Goal: Contribute content

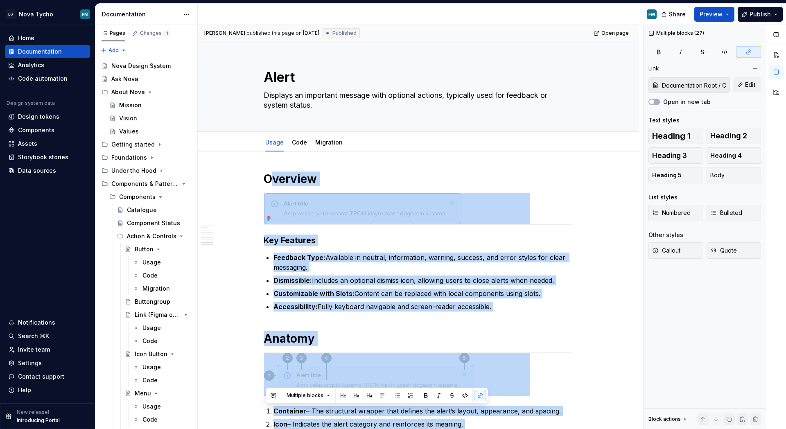
scroll to position [1101, 0]
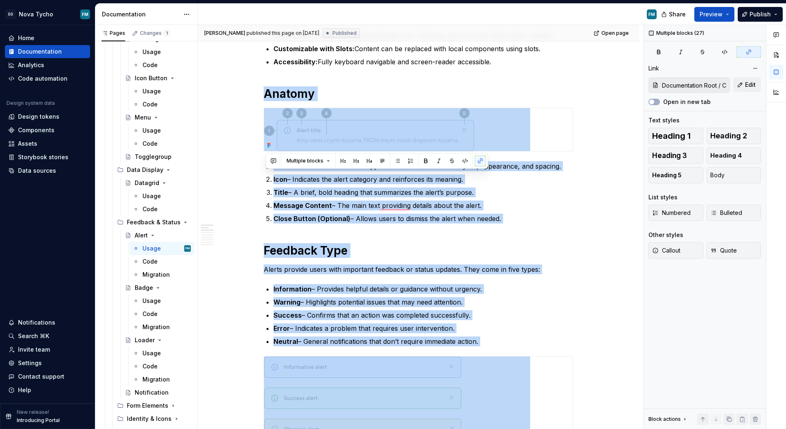
scroll to position [0, 0]
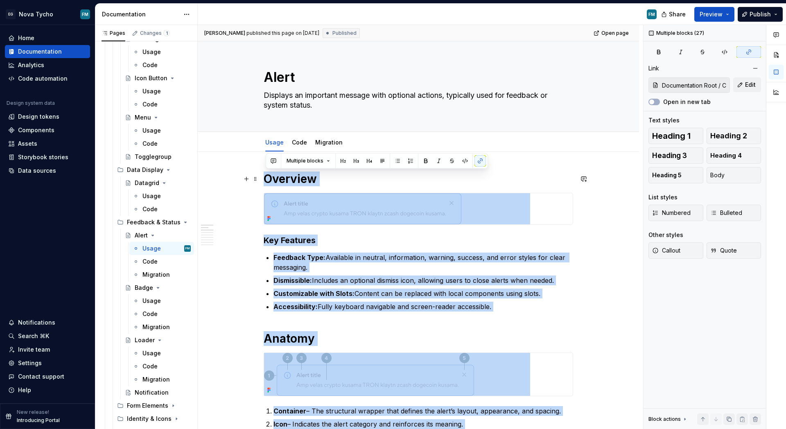
drag, startPoint x: 517, startPoint y: 285, endPoint x: 268, endPoint y: 179, distance: 271.1
copy div "Overview Key Features Feedback Type: Available in neutral, information, warning…"
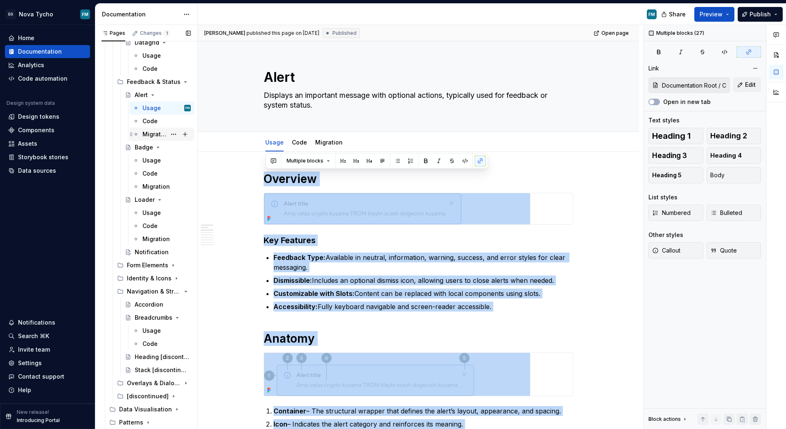
scroll to position [426, 0]
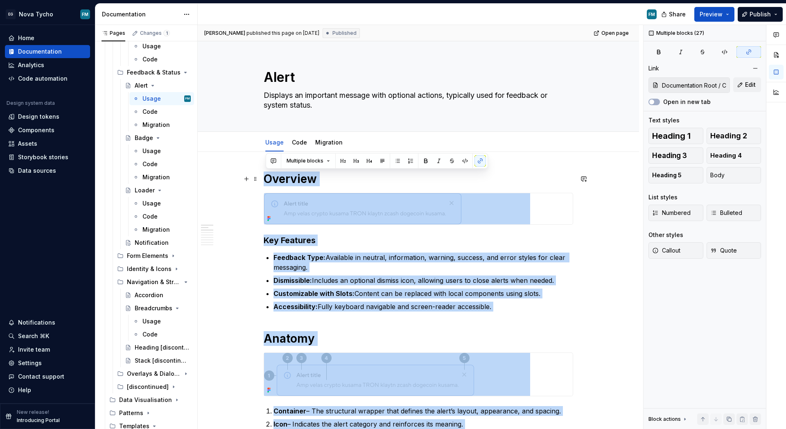
click at [324, 185] on h1 "Overview" at bounding box center [417, 178] width 309 height 15
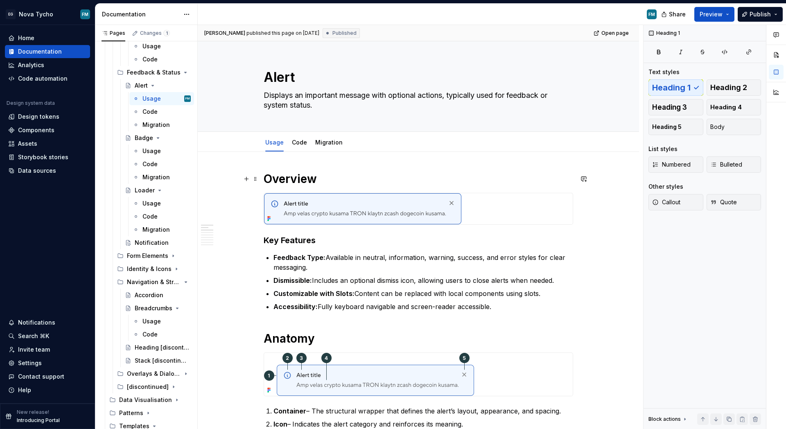
click at [315, 178] on h1 "Overview" at bounding box center [417, 178] width 309 height 15
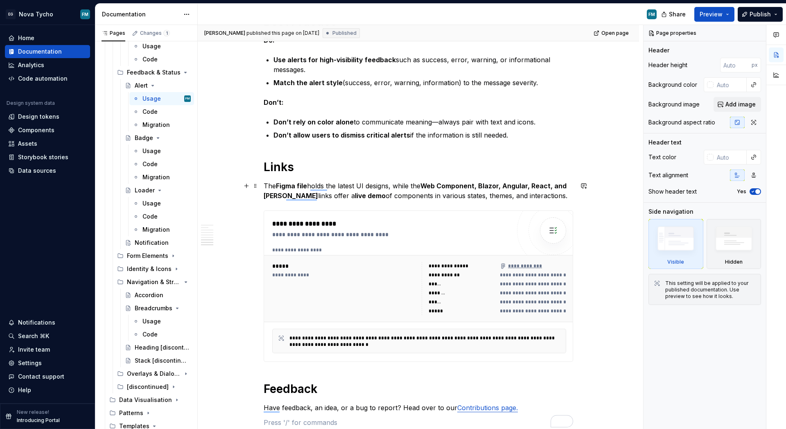
scroll to position [1195, 0]
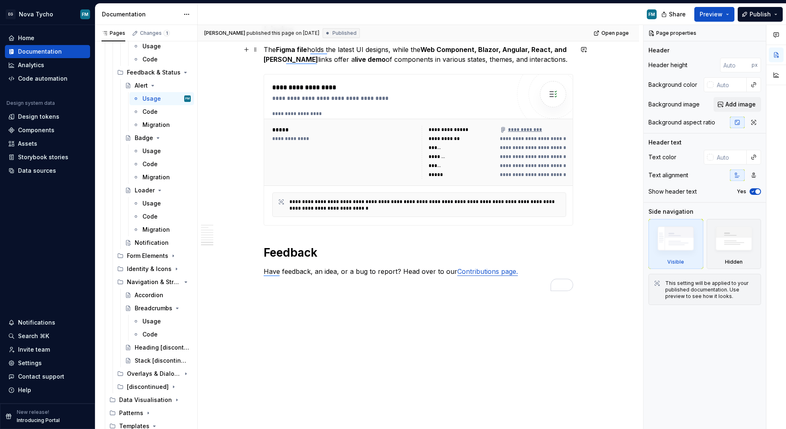
drag, startPoint x: 346, startPoint y: 294, endPoint x: 289, endPoint y: 51, distance: 249.2
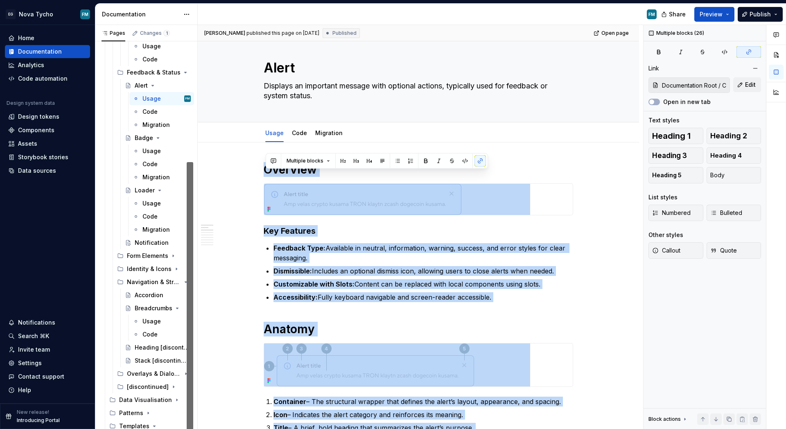
scroll to position [0, 0]
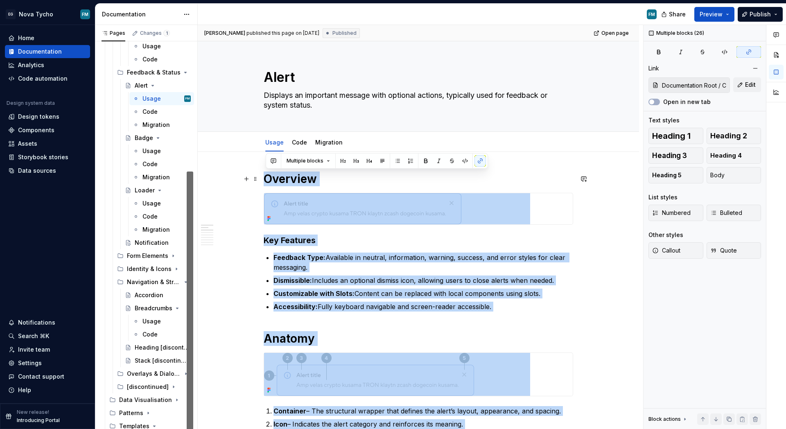
drag, startPoint x: 528, startPoint y: 272, endPoint x: 265, endPoint y: 173, distance: 280.4
copy div "Overview Key Features Feedback Type: Available in neutral, information, warning…"
click at [147, 240] on div "Notification" at bounding box center [151, 243] width 32 height 8
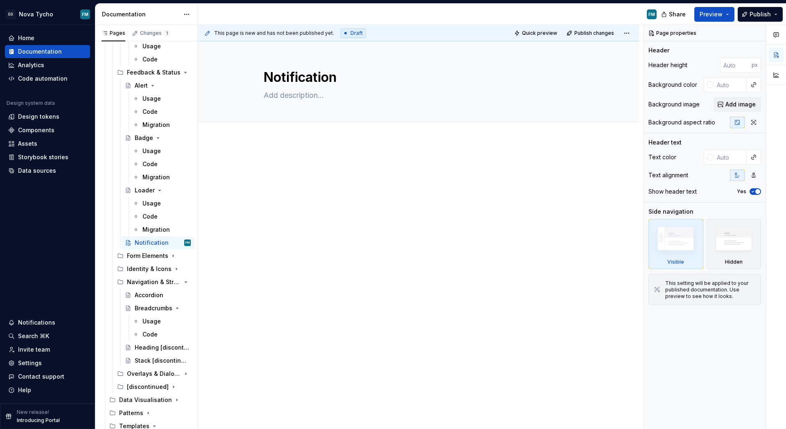
click at [294, 171] on div at bounding box center [417, 175] width 309 height 31
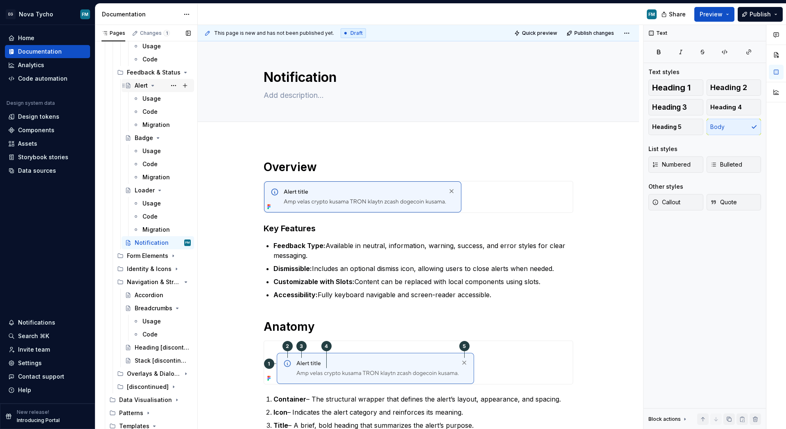
click at [142, 86] on div "Alert" at bounding box center [141, 85] width 13 height 8
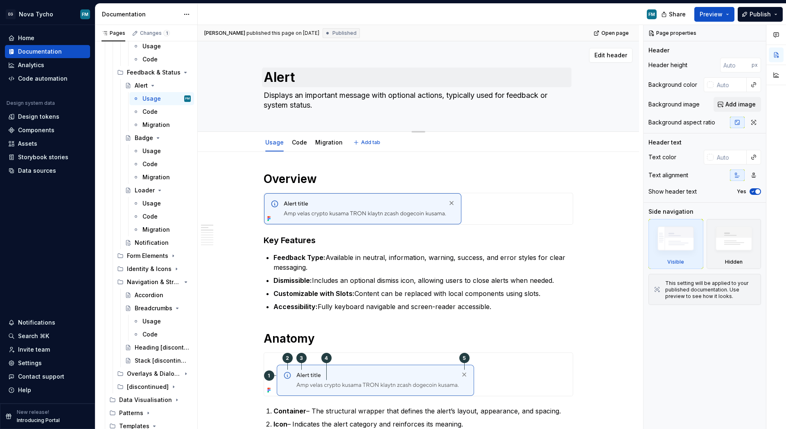
drag, startPoint x: 324, startPoint y: 105, endPoint x: 270, endPoint y: 70, distance: 64.8
click at [270, 70] on div "Alert Displays an important message with optional actions, typically used for f…" at bounding box center [417, 86] width 309 height 90
click at [154, 244] on div "Notification" at bounding box center [151, 243] width 32 height 8
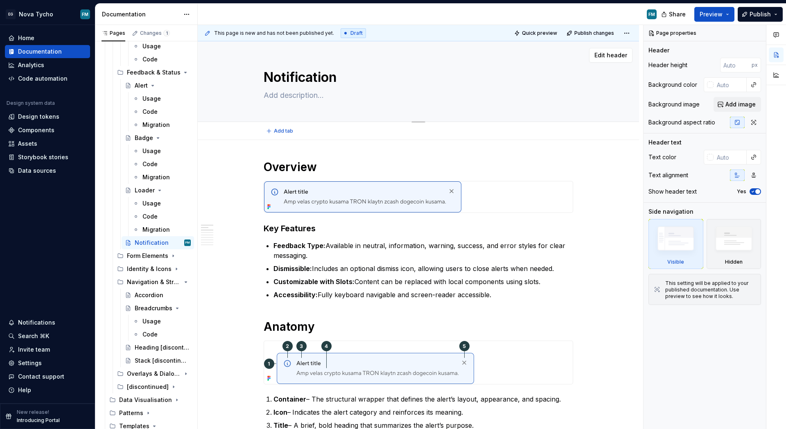
click at [304, 95] on textarea at bounding box center [416, 95] width 309 height 13
paste textarea "Overview Notifications deliver brief, timely messages without blocking the user…"
type textarea "*"
type textarea "Overview Notifications deliver brief, timely messages without blocking the user…"
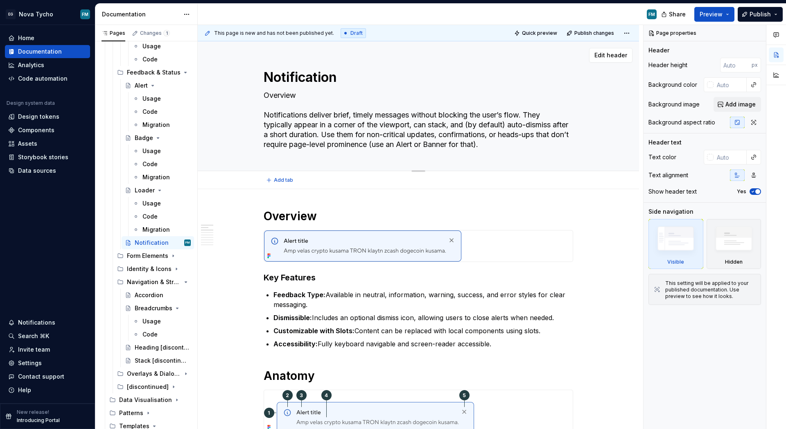
click at [304, 95] on textarea "Overview Notifications deliver brief, timely messages without blocking the user…" at bounding box center [416, 120] width 309 height 62
type textarea "*"
type textarea "Overvie Notifications deliver brief, timely messages without blocking the user’…"
type textarea "*"
type textarea "Overvi Notifications deliver brief, timely messages without blocking the user’s…"
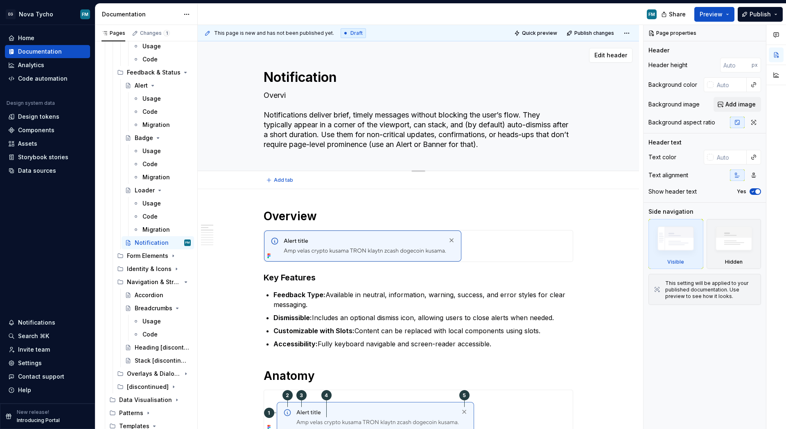
type textarea "*"
type textarea "Over Notifications deliver brief, timely messages without blocking the user’s f…"
type textarea "*"
type textarea "Ove Notifications deliver brief, timely messages without blocking the user’s fl…"
type textarea "*"
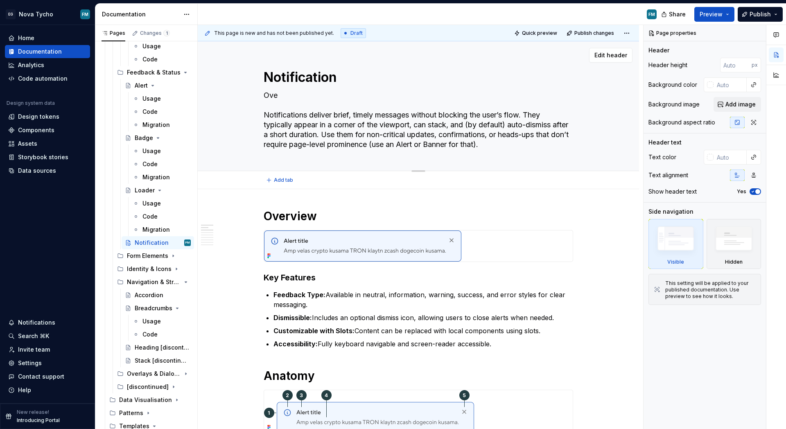
type textarea "Ov Notifications deliver brief, timely messages without blocking the user’s flo…"
type textarea "*"
type textarea "O Notifications deliver brief, timely messages without blocking the user’s flow…"
type textarea "*"
type textarea "Notifications deliver brief, timely messages without blocking the user’s flow. …"
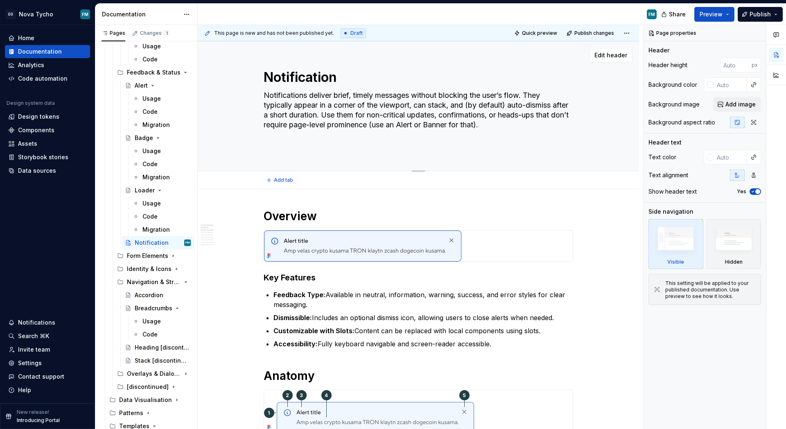
type textarea "*"
type textarea "Notifications deliver brief, timely messages without blocking the user’s flow. …"
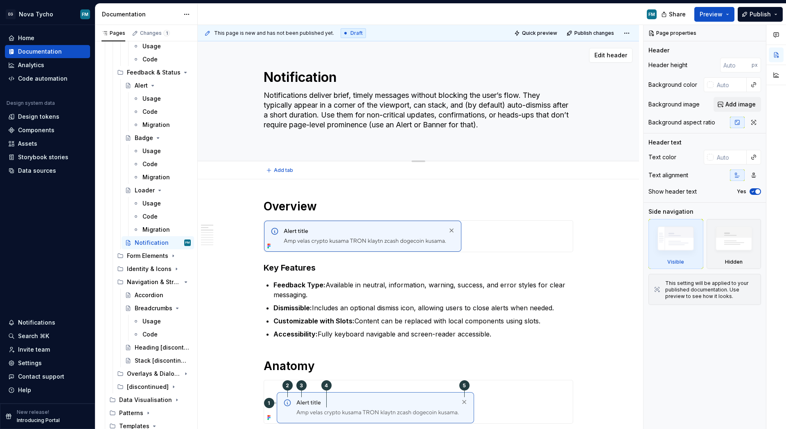
type textarea "*"
type textarea "Notifications deliver brief, timely messages without blocking the user’s flow. …"
type textarea "*"
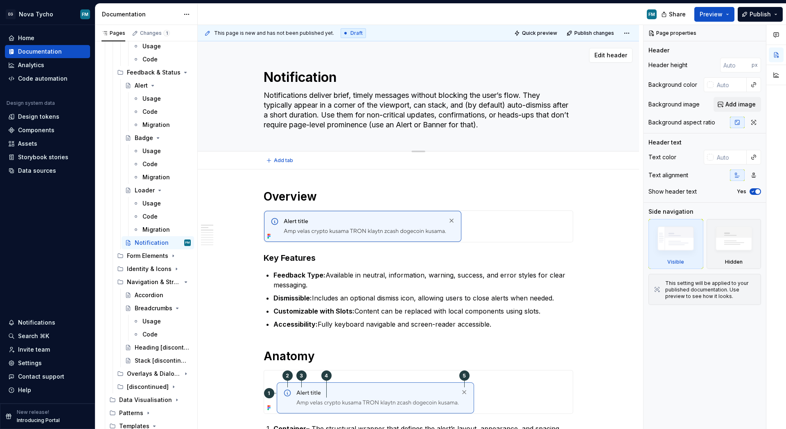
click at [306, 93] on textarea "Notifications deliver brief, timely messages without blocking the user’s flow. …" at bounding box center [416, 110] width 309 height 43
type textarea "Notifications deliver brief, timely messages without blocking the user’s flow. …"
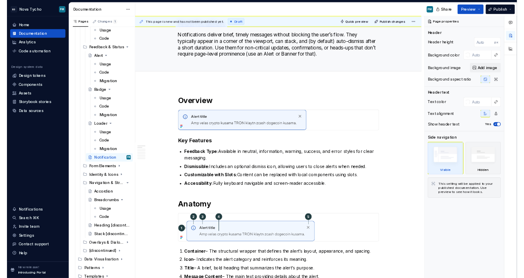
scroll to position [41, 0]
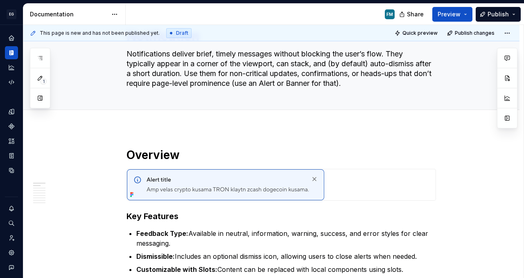
type textarea "*"
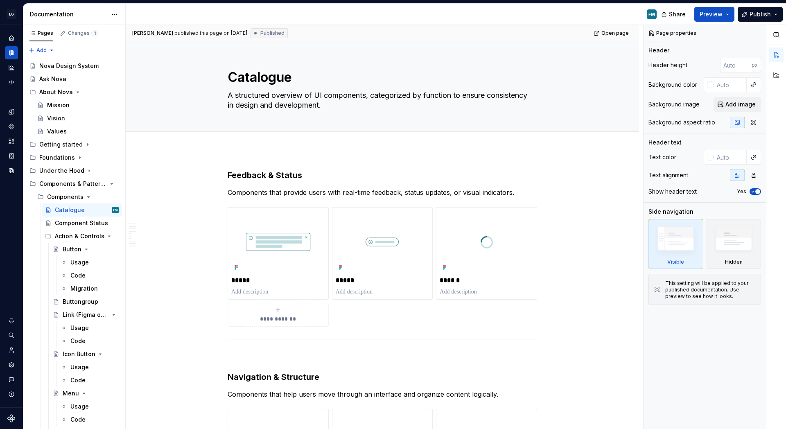
type textarea "*"
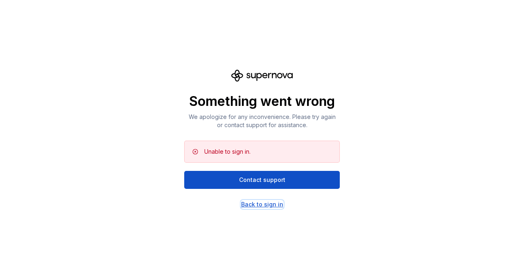
click at [261, 205] on div "Back to sign in" at bounding box center [262, 204] width 42 height 8
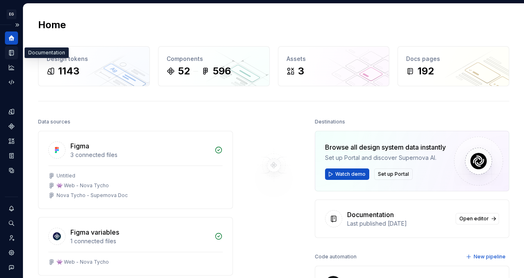
click at [13, 54] on icon "Documentation" at bounding box center [12, 53] width 3 height 5
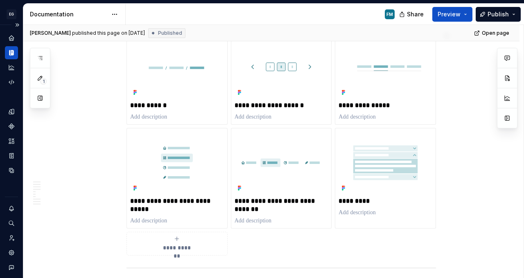
scroll to position [367, 0]
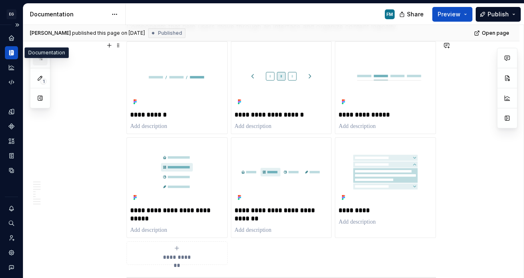
click at [41, 60] on icon "button" at bounding box center [40, 57] width 4 height 3
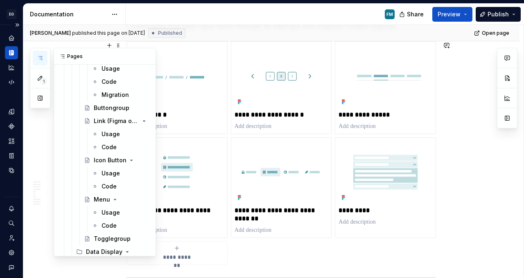
scroll to position [223, 0]
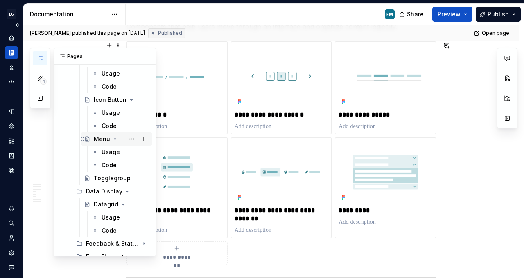
click at [97, 143] on div "Menu" at bounding box center [121, 138] width 55 height 11
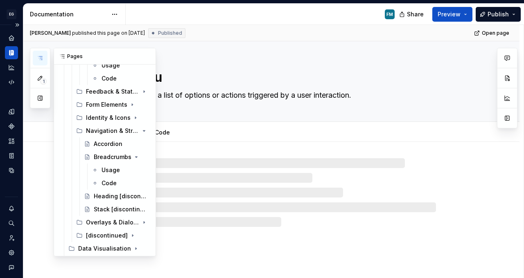
scroll to position [444, 0]
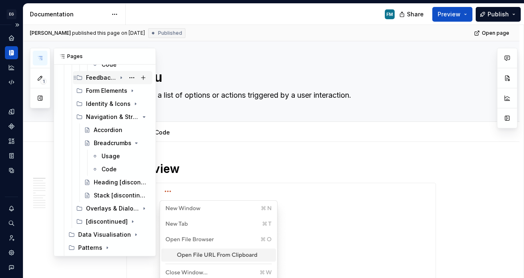
click at [122, 78] on icon "Page tree" at bounding box center [121, 77] width 7 height 7
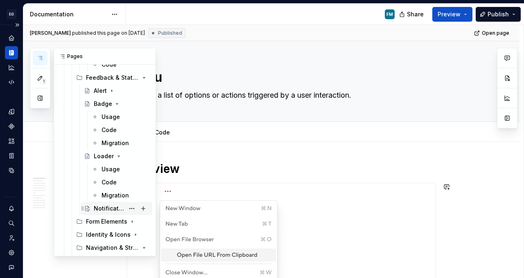
click at [107, 210] on div "Notification" at bounding box center [109, 209] width 31 height 8
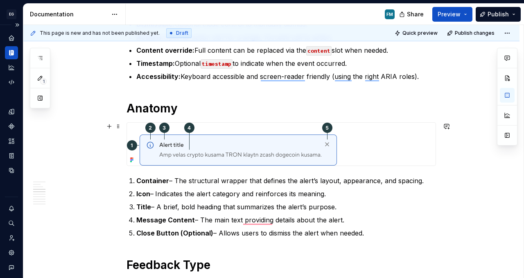
scroll to position [316, 0]
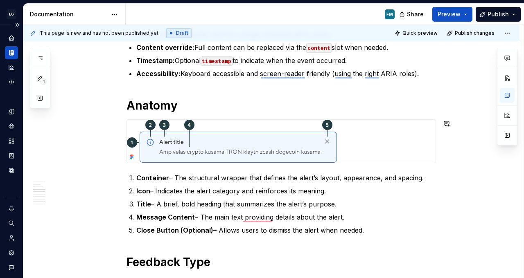
type textarea "*"
